Goal: Transaction & Acquisition: Download file/media

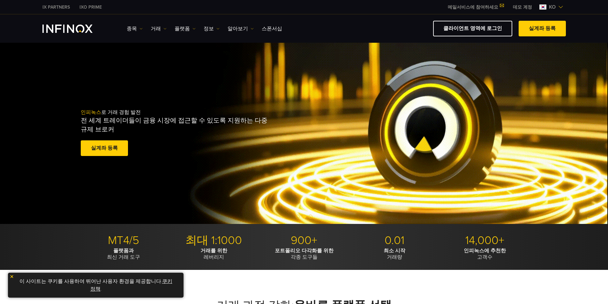
drag, startPoint x: 192, startPoint y: 134, endPoint x: 187, endPoint y: 133, distance: 4.3
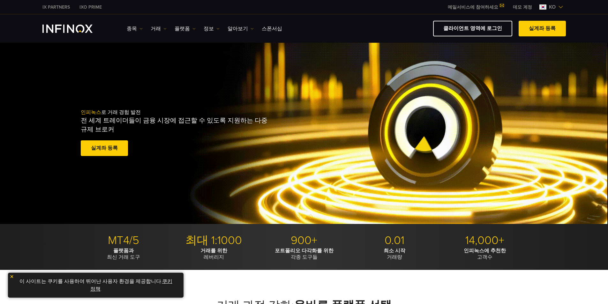
click at [23, 19] on div "종목 종목 상품 정보 거래 기업 계정" at bounding box center [304, 28] width 608 height 28
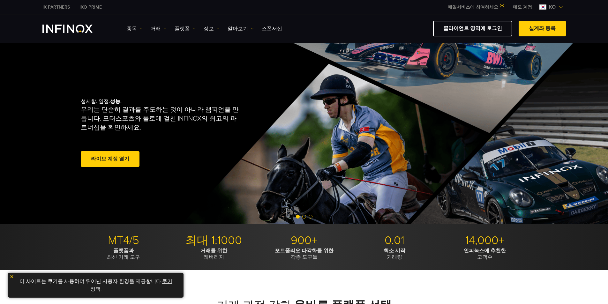
click at [560, 4] on img at bounding box center [560, 6] width 5 height 5
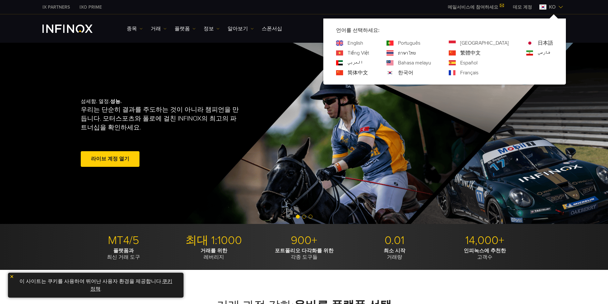
click at [229, 44] on div "섬세함. 열정. 성능. 우리는 단순히 결과를 주도하는 것이 아니라 챔피언을 만듭니다. 모터스포츠와 폴로에 걸친 INFINOX의 최고의 파트너십…" at bounding box center [304, 133] width 460 height 181
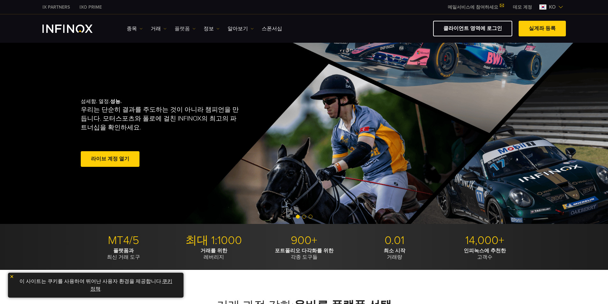
click at [188, 27] on link "플랫폼" at bounding box center [185, 29] width 21 height 8
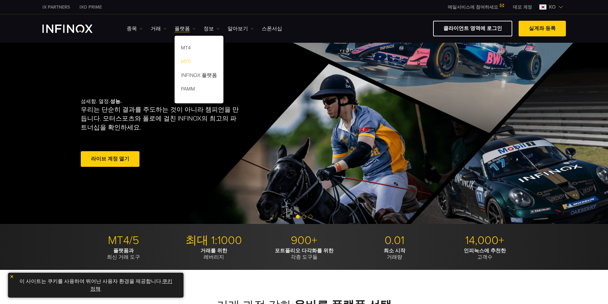
click at [189, 64] on link "MT5" at bounding box center [199, 63] width 49 height 14
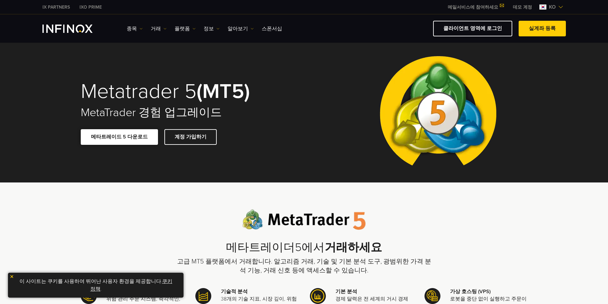
click at [129, 141] on link "메타트레이드 5 다운로드" at bounding box center [119, 137] width 77 height 16
click at [13, 277] on img at bounding box center [12, 277] width 4 height 4
